Goal: Task Accomplishment & Management: Use online tool/utility

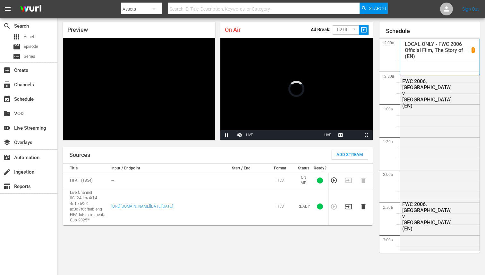
scroll to position [540, 0]
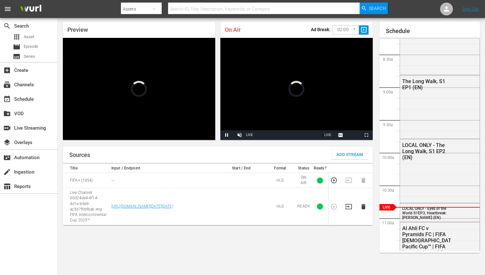
click at [352, 205] on icon "button" at bounding box center [348, 206] width 7 height 7
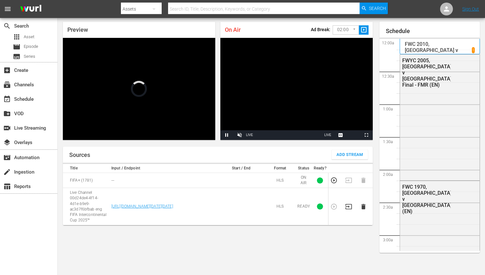
scroll to position [998, 0]
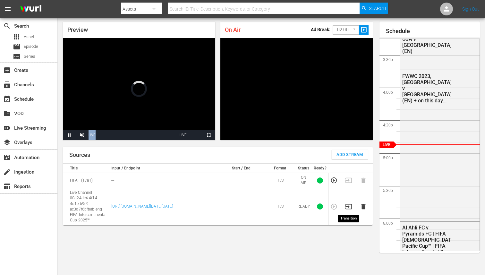
click at [348, 208] on icon "button" at bounding box center [348, 206] width 7 height 7
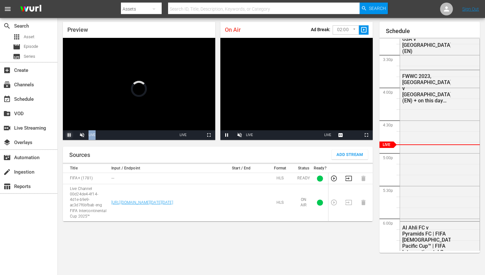
click at [69, 135] on span "Video Player" at bounding box center [69, 135] width 0 height 0
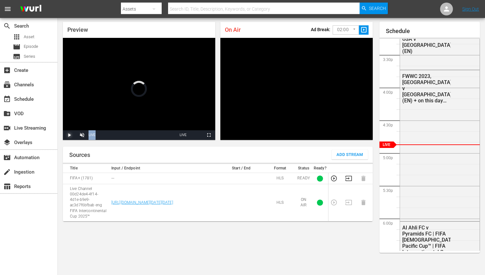
click at [69, 135] on span "Video Player" at bounding box center [69, 135] width 0 height 0
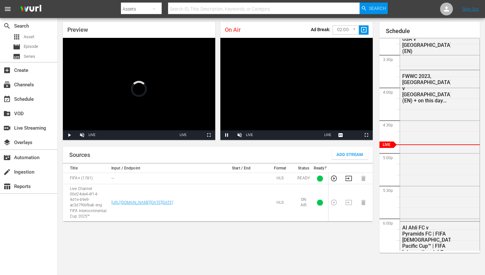
click at [347, 204] on td at bounding box center [350, 202] width 15 height 37
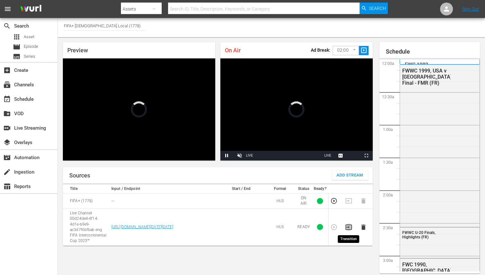
scroll to position [21, 0]
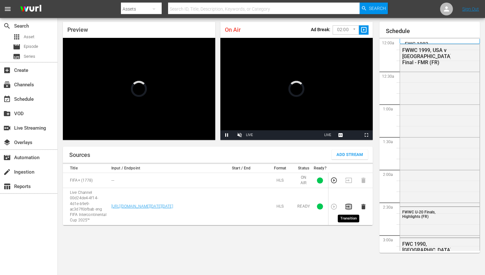
click at [350, 207] on icon "button" at bounding box center [348, 206] width 7 height 7
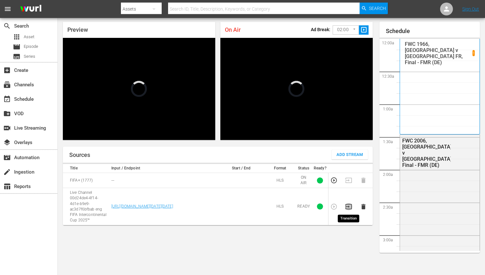
click at [349, 207] on icon "button" at bounding box center [348, 206] width 7 height 7
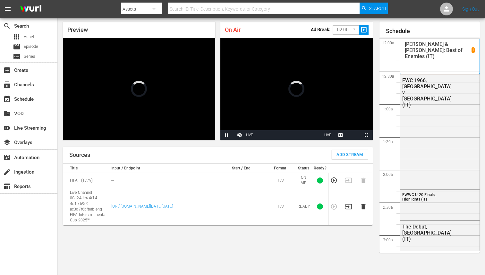
scroll to position [998, 0]
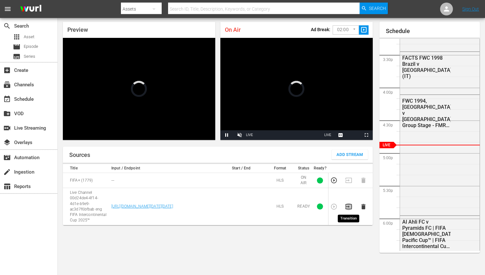
click at [349, 208] on icon "button" at bounding box center [348, 206] width 7 height 7
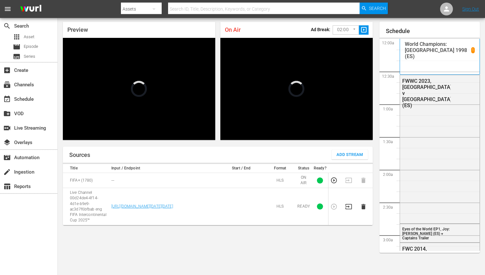
scroll to position [998, 0]
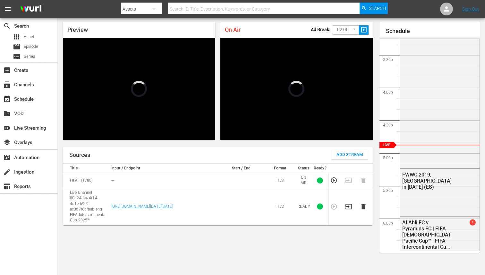
click at [350, 208] on icon "button" at bounding box center [348, 206] width 7 height 7
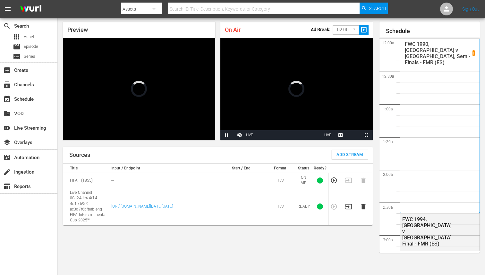
scroll to position [998, 0]
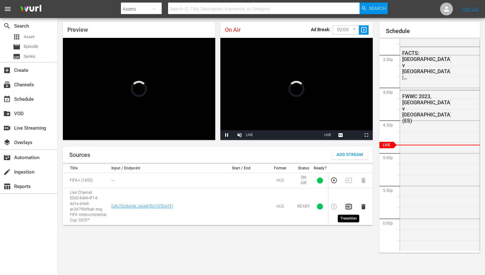
click at [349, 208] on icon "button" at bounding box center [348, 206] width 7 height 7
